Goal: Information Seeking & Learning: Compare options

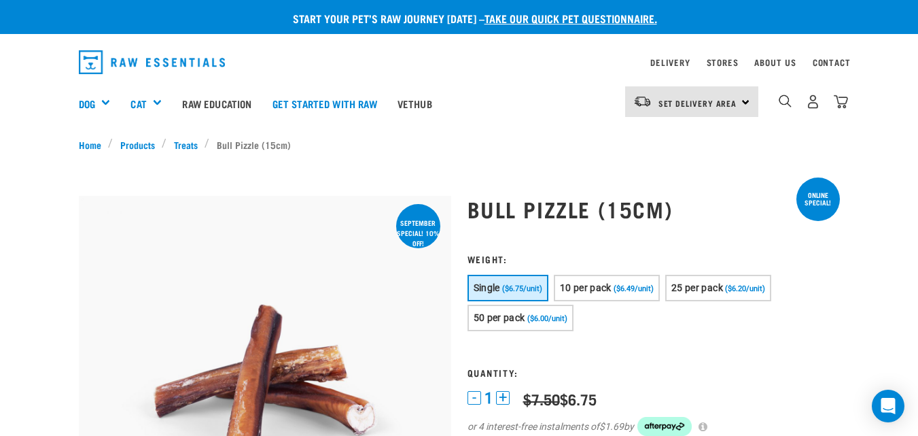
scroll to position [68, 0]
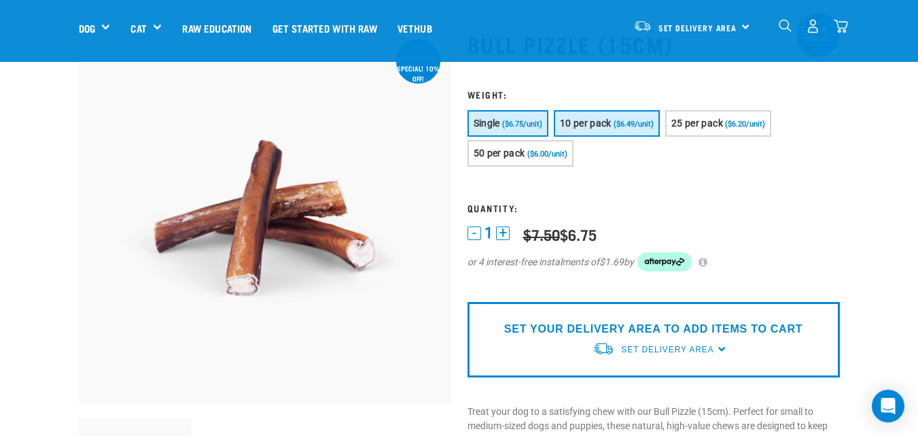
click at [594, 121] on span "10 per pack" at bounding box center [586, 123] width 52 height 11
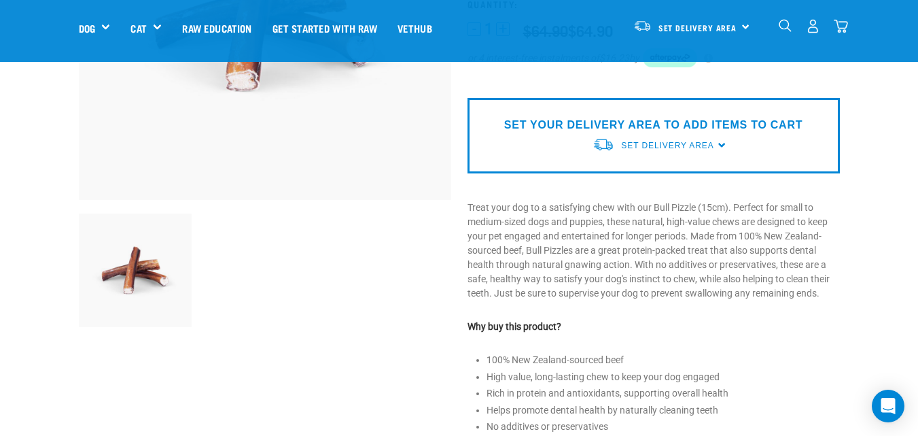
scroll to position [0, 0]
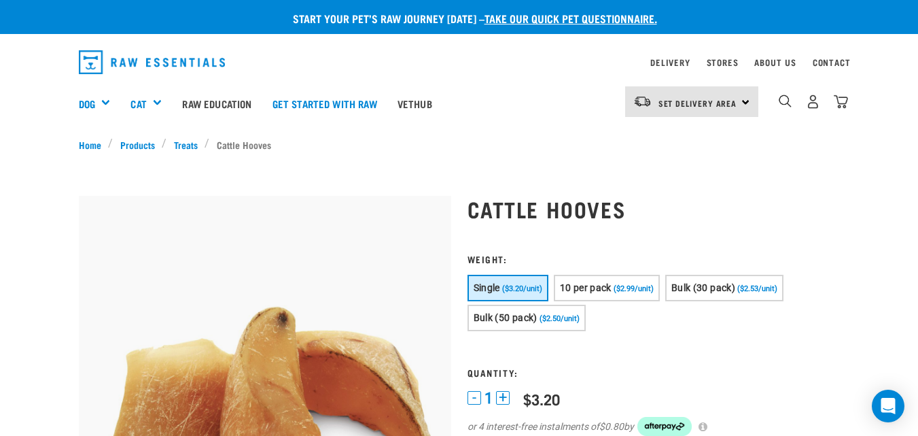
scroll to position [68, 0]
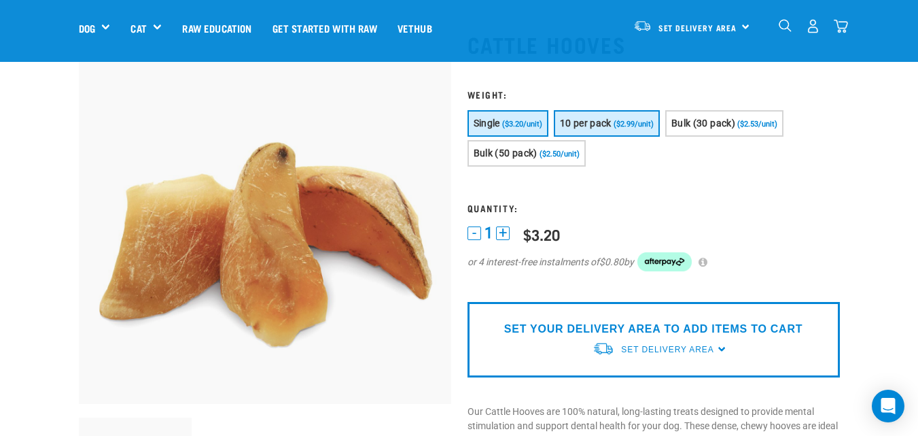
click at [595, 124] on span "10 per pack" at bounding box center [586, 123] width 52 height 11
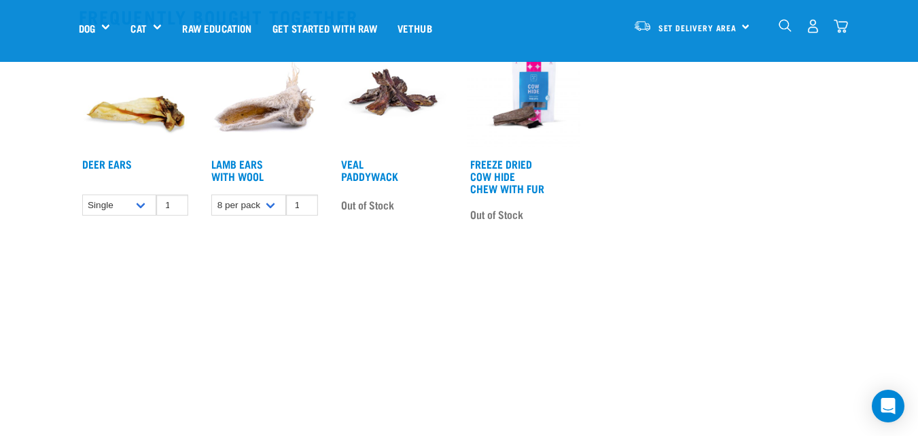
scroll to position [1087, 0]
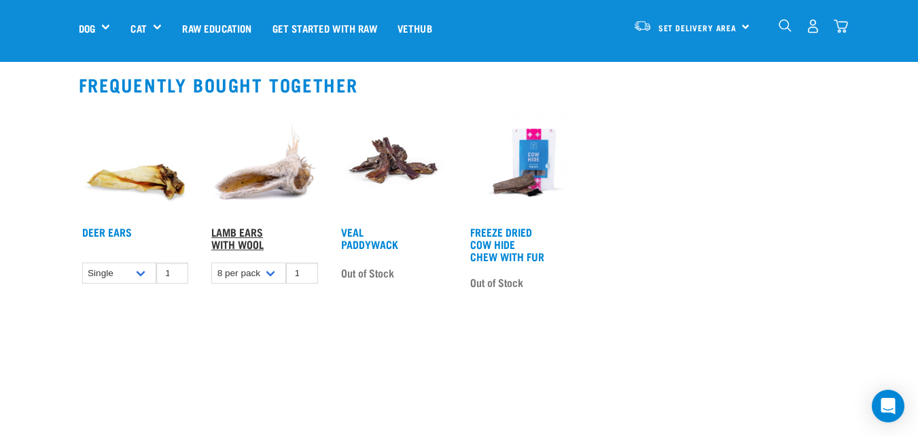
click at [238, 240] on link "Lamb Ears with Wool" at bounding box center [237, 237] width 52 height 18
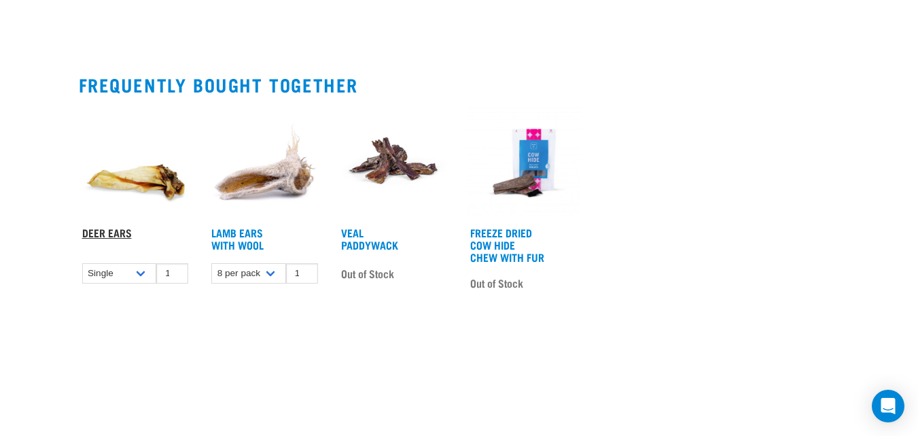
click at [96, 235] on link "Deer Ears" at bounding box center [107, 232] width 50 height 6
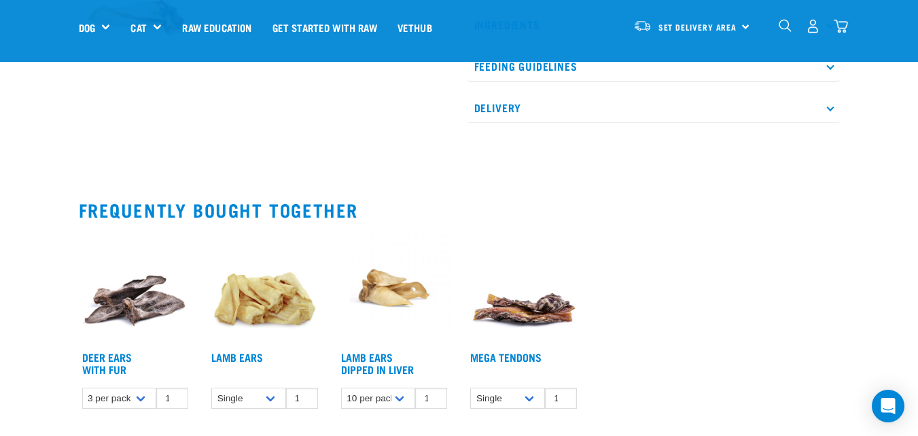
scroll to position [611, 0]
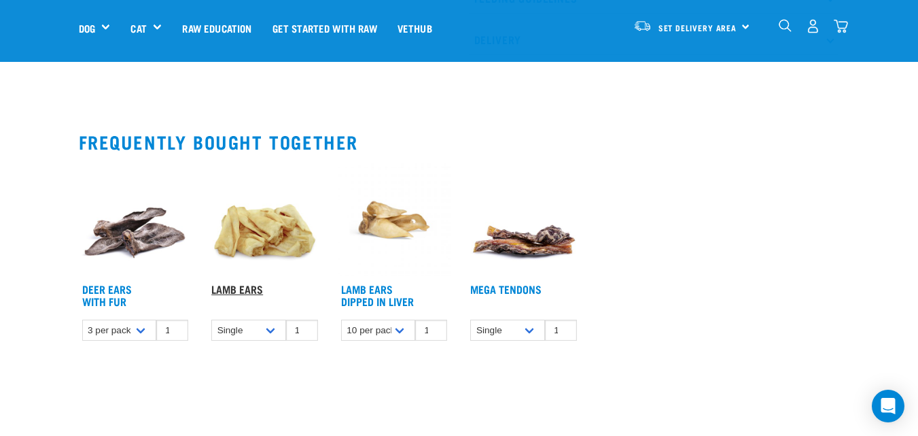
click at [240, 291] on link "Lamb Ears" at bounding box center [237, 288] width 52 height 6
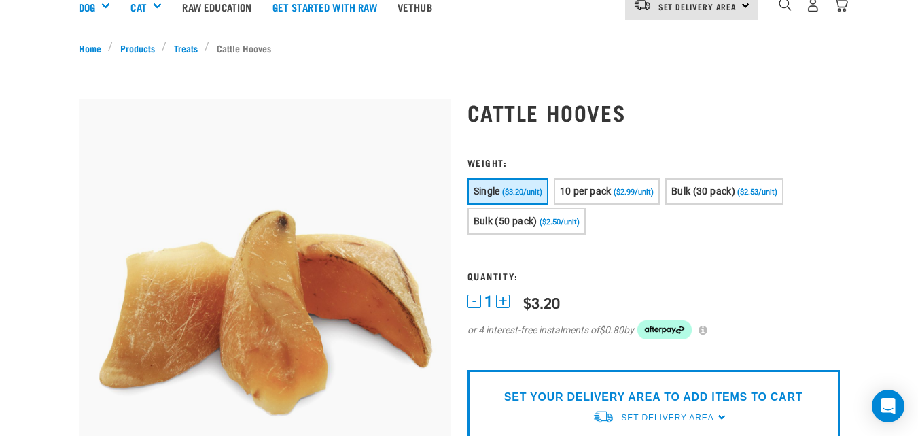
scroll to position [29, 0]
